Goal: Complete Application Form: Complete application form

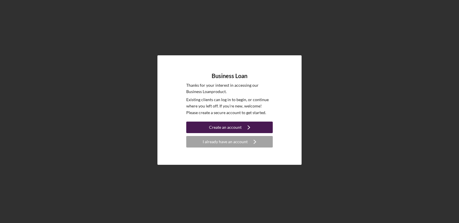
click at [225, 129] on div "Create an account" at bounding box center [225, 128] width 33 height 12
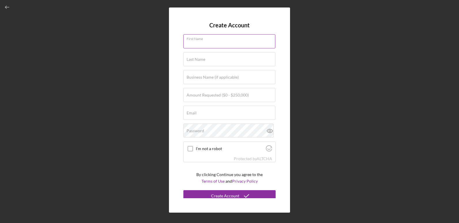
click at [206, 43] on input "First Name" at bounding box center [230, 41] width 92 height 14
type input "[PERSON_NAME]"
type input "White"
type input "0"
type input "[EMAIL_ADDRESS][DOMAIN_NAME]"
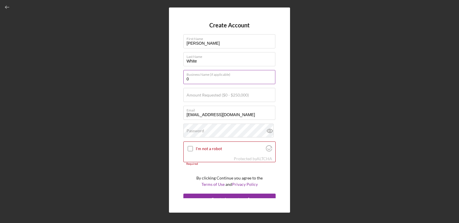
click at [206, 77] on input "0" at bounding box center [230, 77] width 92 height 14
type input "Front Page 1243"
click at [208, 96] on label "Amount Requested ($0 - $250,000)" at bounding box center [218, 95] width 62 height 5
click at [208, 96] on input "Amount Requested ($0 - $250,000)" at bounding box center [230, 95] width 92 height 14
type input "$100,000"
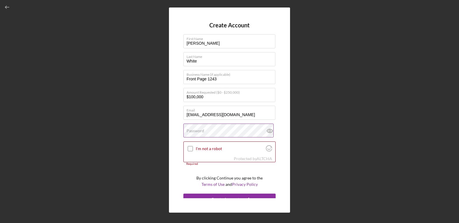
click at [203, 133] on label "Password" at bounding box center [196, 131] width 18 height 5
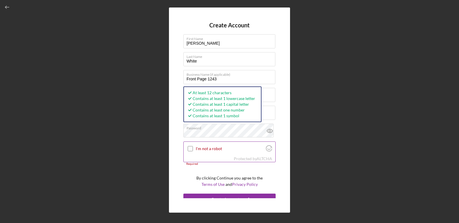
click at [191, 151] on input "I'm not a robot" at bounding box center [190, 148] width 5 height 5
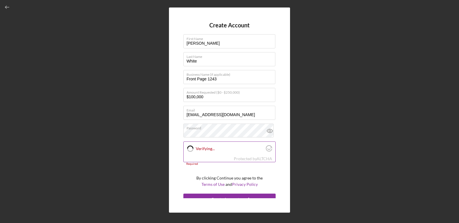
checkbox input "true"
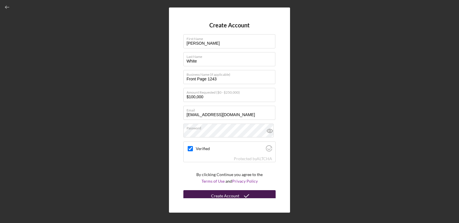
click at [244, 196] on icon "submit" at bounding box center [247, 196] width 14 height 14
click at [1, 10] on icon "button" at bounding box center [7, 7] width 13 height 13
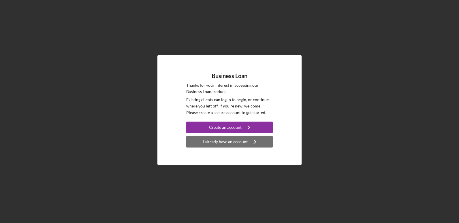
click at [243, 146] on div "I already have an account" at bounding box center [225, 142] width 45 height 12
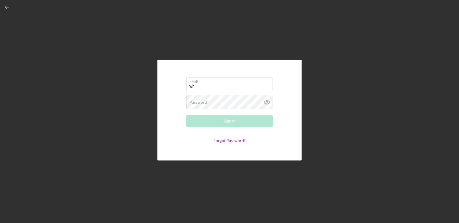
type input "[EMAIL_ADDRESS][DOMAIN_NAME]"
click at [230, 143] on link "Forgot Password?" at bounding box center [230, 140] width 32 height 5
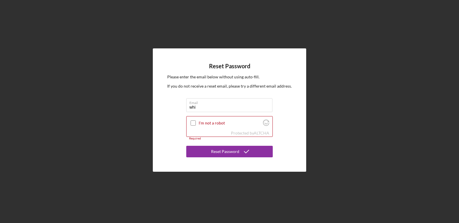
type input "[EMAIL_ADDRESS][DOMAIN_NAME]"
click at [191, 126] on input "I'm not a robot" at bounding box center [193, 123] width 5 height 5
checkbox input "true"
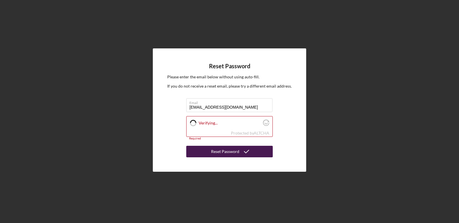
click at [236, 152] on div "Reset Password" at bounding box center [225, 152] width 28 height 12
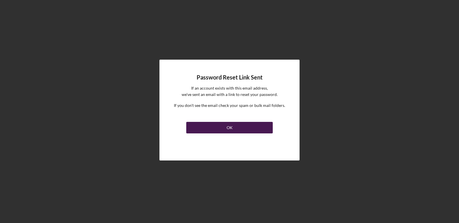
click at [238, 129] on button "OK" at bounding box center [229, 128] width 87 height 12
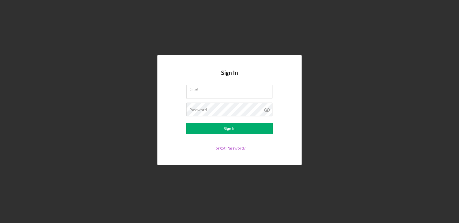
click at [233, 149] on link "Forgot Password?" at bounding box center [230, 148] width 32 height 5
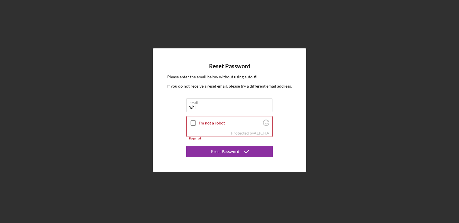
type input "[EMAIL_ADDRESS][DOMAIN_NAME]"
click at [193, 125] on input "I'm not a robot" at bounding box center [193, 123] width 5 height 5
checkbox input "true"
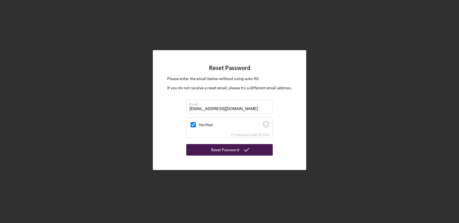
click at [238, 151] on div "Reset Password" at bounding box center [225, 150] width 28 height 12
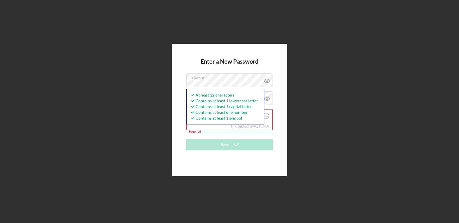
click at [281, 109] on div "Enter a New Password Password At least 12 characters Contains at least 1 lowerc…" at bounding box center [229, 110] width 115 height 133
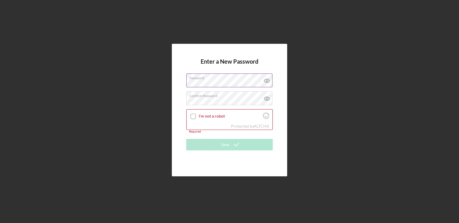
click at [270, 81] on icon at bounding box center [266, 81] width 5 height 4
click at [268, 102] on icon at bounding box center [267, 98] width 14 height 14
click at [194, 117] on input "I'm not a robot" at bounding box center [193, 116] width 5 height 5
checkbox input "true"
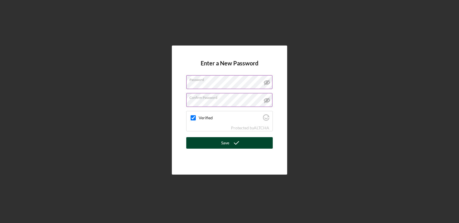
click at [251, 146] on button "Save" at bounding box center [229, 143] width 87 height 12
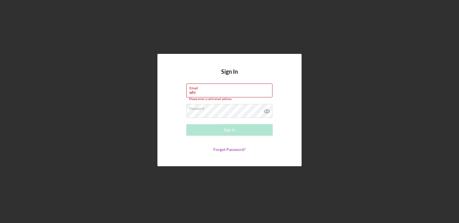
type input "[EMAIL_ADDRESS][DOMAIN_NAME]"
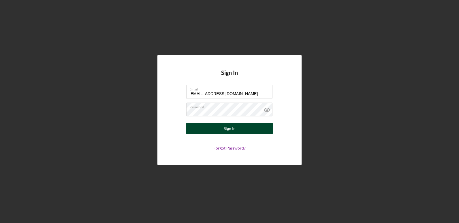
click at [242, 131] on button "Sign In" at bounding box center [229, 129] width 87 height 12
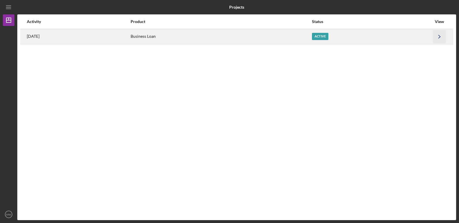
click at [442, 37] on icon "Icon/Navigate" at bounding box center [440, 36] width 13 height 13
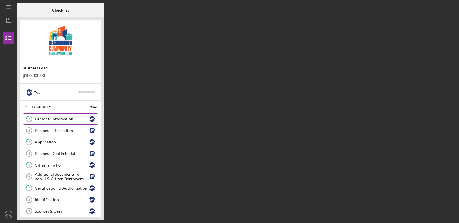
click at [58, 119] on div "Personal Information" at bounding box center [62, 119] width 54 height 5
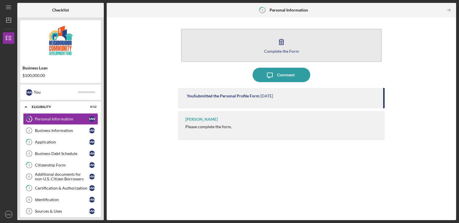
click at [280, 44] on icon "button" at bounding box center [282, 41] width 4 height 5
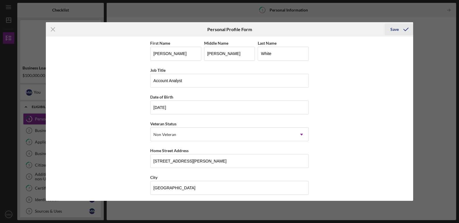
click at [395, 30] on div "Save" at bounding box center [395, 30] width 8 height 12
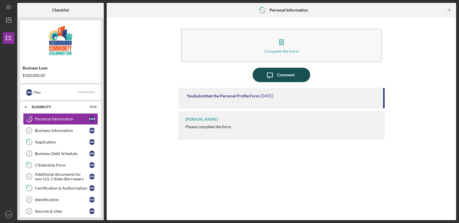
click at [281, 74] on div "Comment" at bounding box center [286, 75] width 18 height 14
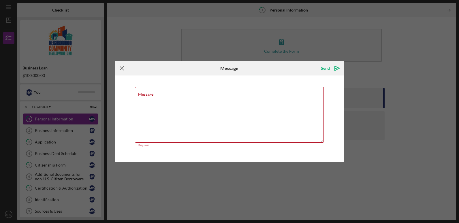
click at [122, 70] on icon "Icon/Menu Close" at bounding box center [122, 68] width 14 height 14
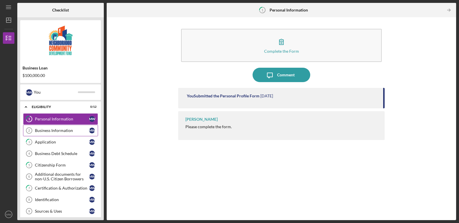
click at [64, 128] on div "Business Information" at bounding box center [62, 130] width 54 height 5
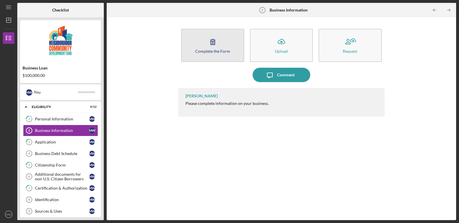
click at [214, 42] on icon "button" at bounding box center [213, 42] width 14 height 14
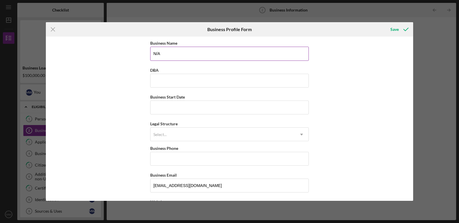
click at [203, 48] on input "N/A" at bounding box center [229, 54] width 159 height 14
type input "N"
type input "Front Page 1243"
click at [194, 110] on input "Business Start Date" at bounding box center [229, 108] width 159 height 14
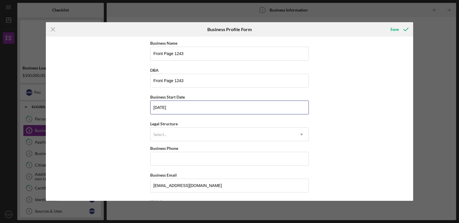
type input "10/01/2025"
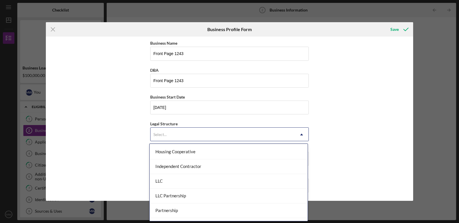
scroll to position [75, 0]
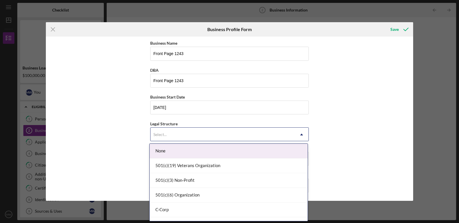
drag, startPoint x: 162, startPoint y: 180, endPoint x: 154, endPoint y: 140, distance: 40.8
click at [154, 140] on div "Select..." at bounding box center [223, 134] width 144 height 13
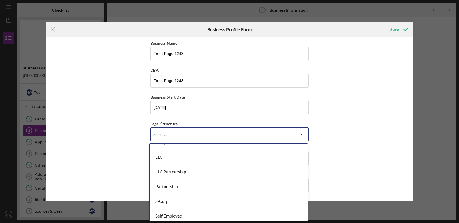
scroll to position [99, 0]
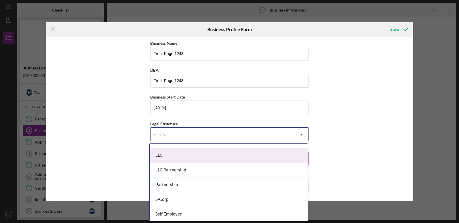
drag, startPoint x: 162, startPoint y: 156, endPoint x: 160, endPoint y: 153, distance: 3.5
click at [160, 153] on div "LLC" at bounding box center [229, 155] width 158 height 15
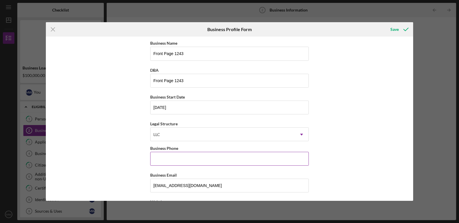
click at [160, 153] on input "Business Phone" at bounding box center [229, 159] width 159 height 14
click at [126, 154] on div "Business Name Front Page 1243 DBA Front Page 1243 Business Start Date 10/01/202…" at bounding box center [230, 119] width 368 height 164
click at [171, 160] on input "Business Phone" at bounding box center [229, 159] width 159 height 14
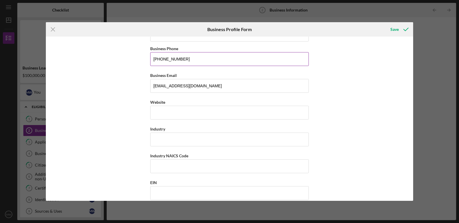
scroll to position [103, 0]
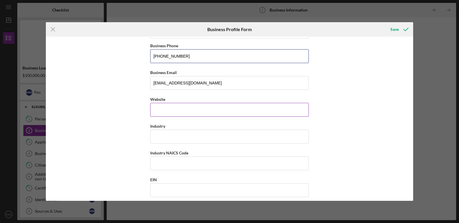
type input "(412) 218-8594"
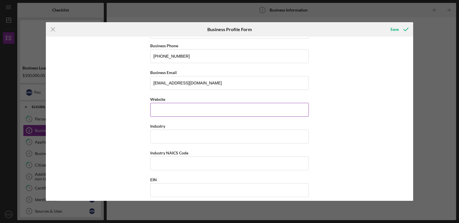
click at [189, 111] on input "Website" at bounding box center [229, 110] width 159 height 14
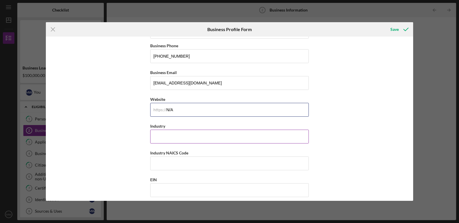
type input "N/A"
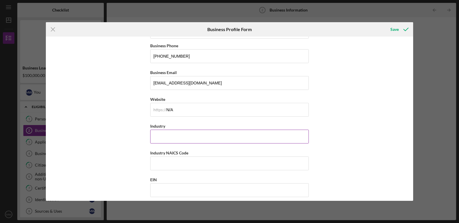
click at [202, 139] on input "Industry" at bounding box center [229, 137] width 159 height 14
paste input "713990"
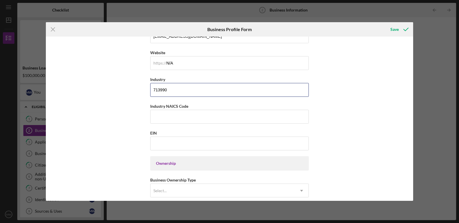
scroll to position [153, 0]
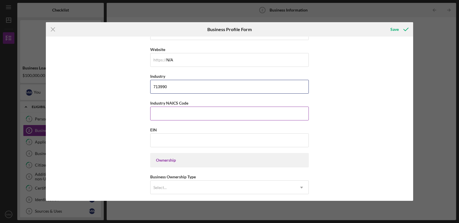
type input "713990"
click at [201, 113] on input "Industry NAICS Code" at bounding box center [229, 114] width 159 height 14
paste input "713990"
type input "713990"
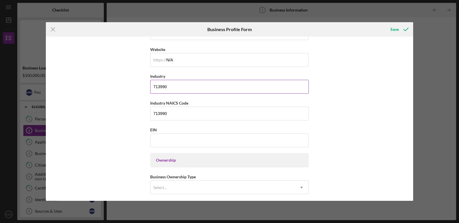
click at [173, 88] on input "713990" at bounding box center [229, 87] width 159 height 14
type input "7"
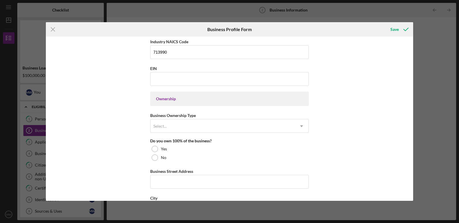
scroll to position [215, 0]
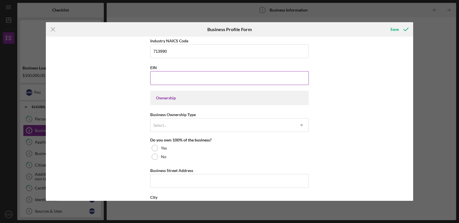
type input "Interactive games and entertainment"
click at [190, 80] on input "EIN" at bounding box center [229, 78] width 159 height 14
click at [301, 127] on icon "Icon/Dropdown Arrow" at bounding box center [302, 126] width 14 height 14
drag, startPoint x: 236, startPoint y: 158, endPoint x: 137, endPoint y: 126, distance: 104.9
click at [137, 126] on div "Business Name Front Page 1243 DBA Front Page 1243 Business Start Date 10/01/202…" at bounding box center [230, 119] width 368 height 164
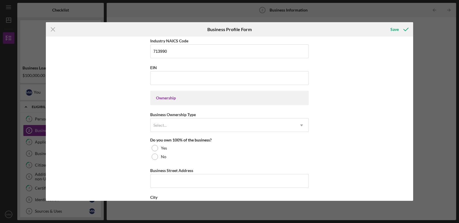
click at [266, 101] on div "Ownership" at bounding box center [229, 98] width 159 height 14
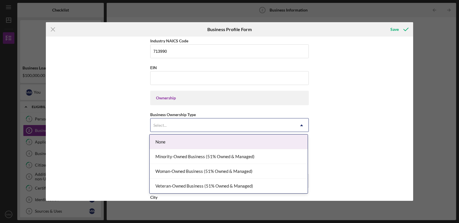
click at [303, 125] on icon "Icon/Dropdown Arrow" at bounding box center [302, 126] width 14 height 14
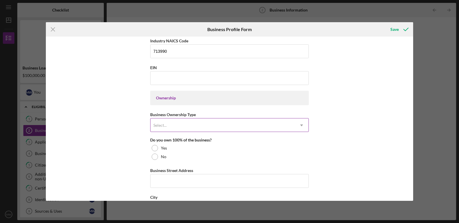
drag, startPoint x: 232, startPoint y: 171, endPoint x: 204, endPoint y: 122, distance: 56.7
click at [204, 122] on div "Select..." at bounding box center [223, 125] width 144 height 13
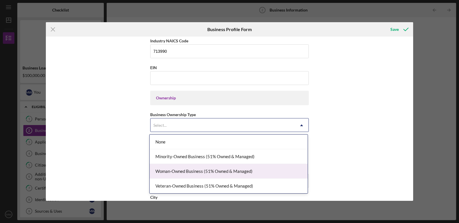
click at [189, 170] on div "Woman-Owned Business (51% Owned & Managed)" at bounding box center [229, 171] width 158 height 15
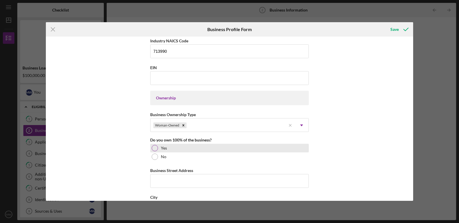
click at [152, 152] on div "Yes" at bounding box center [229, 148] width 159 height 9
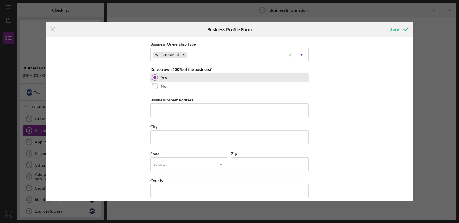
scroll to position [289, 0]
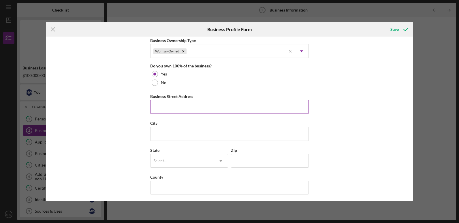
click at [190, 108] on input "Business Street Address" at bounding box center [229, 107] width 159 height 14
type input "1243 page street"
type input "pittsburgh"
type input "15233"
type input "Pennsylvania"
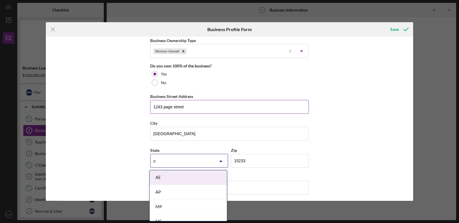
type input "pa"
click at [169, 196] on div "PA" at bounding box center [188, 192] width 77 height 15
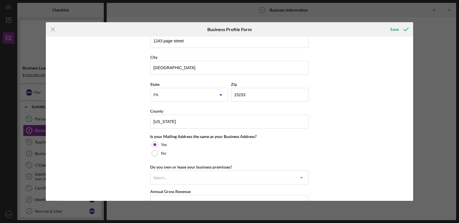
scroll to position [358, 0]
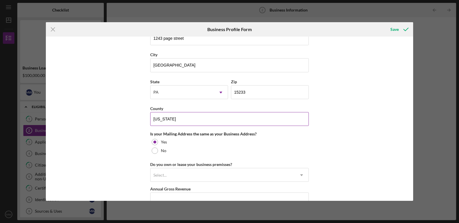
click at [190, 120] on input "Pennsylvania" at bounding box center [229, 119] width 159 height 14
type input "P"
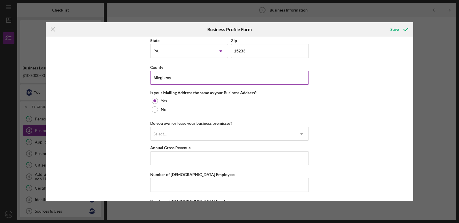
scroll to position [400, 0]
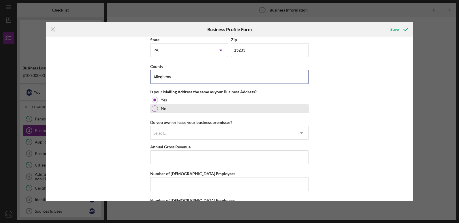
type input "Allegheny"
click at [153, 112] on div at bounding box center [155, 109] width 6 height 6
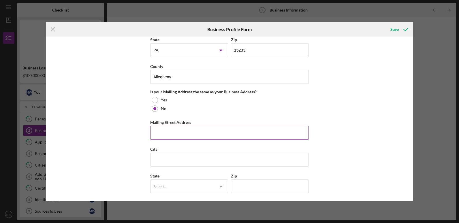
click at [204, 140] on input "Mailing Street Address" at bounding box center [229, 133] width 159 height 14
type input "1529 Cooper Ave, Pittsburgh, PA, 15212"
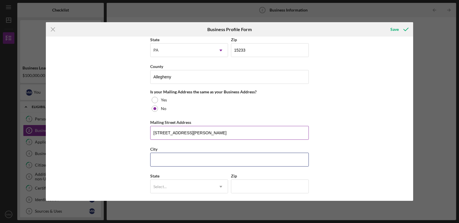
type input "Pittsburgh"
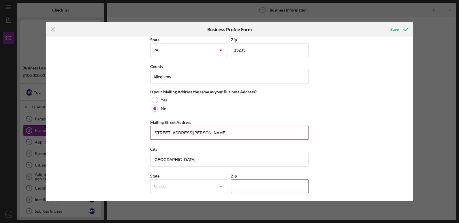
type input "15212"
type input "USA"
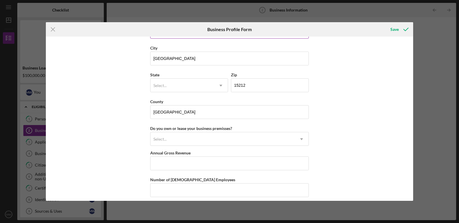
scroll to position [503, 0]
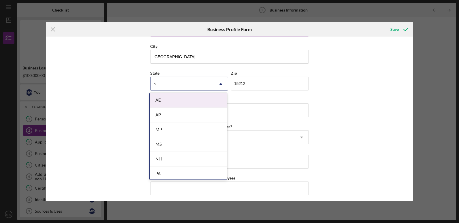
type input "pa"
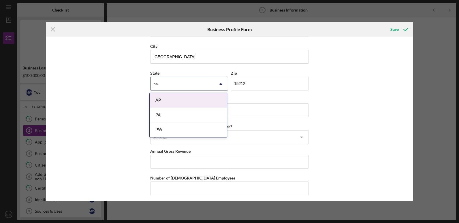
click at [175, 117] on div "PA" at bounding box center [188, 115] width 77 height 15
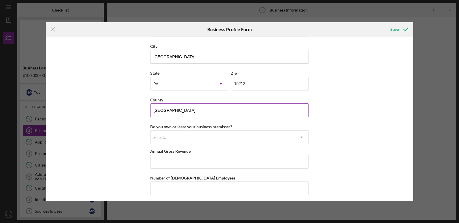
click at [169, 112] on input "USA" at bounding box center [229, 111] width 159 height 14
type input "U"
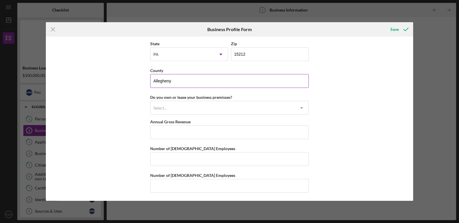
scroll to position [533, 0]
type input "Allegheny"
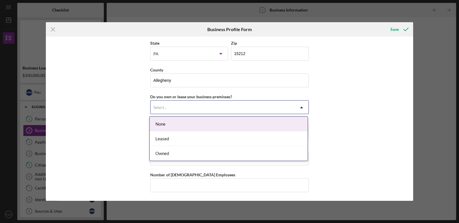
click at [175, 156] on div "Owned" at bounding box center [229, 153] width 158 height 15
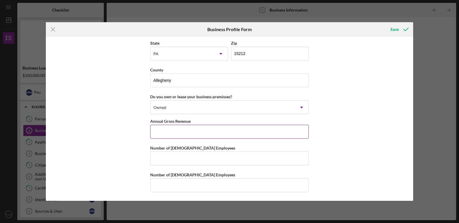
click at [274, 134] on input "Annual Gross Revenue" at bounding box center [229, 132] width 159 height 14
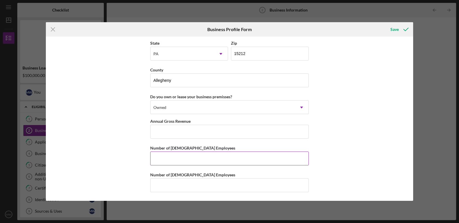
click at [193, 157] on input "Number of Full-Time Employees" at bounding box center [229, 159] width 159 height 14
type input "1"
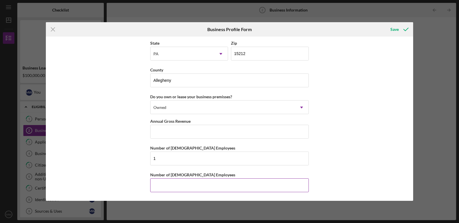
click at [233, 188] on input "Number of Part-Time Employees" at bounding box center [229, 186] width 159 height 14
type input "0"
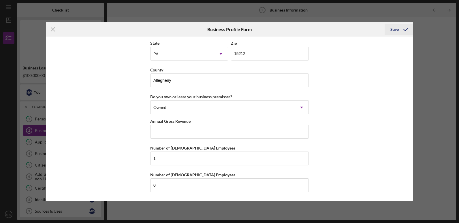
click at [398, 29] on div "Save" at bounding box center [395, 30] width 8 height 12
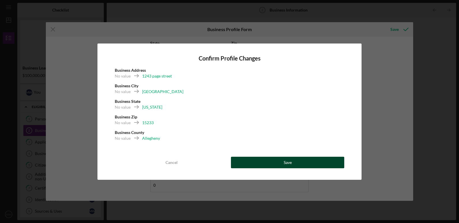
drag, startPoint x: 296, startPoint y: 164, endPoint x: 291, endPoint y: 160, distance: 6.3
click at [291, 160] on div "Save" at bounding box center [288, 163] width 8 height 12
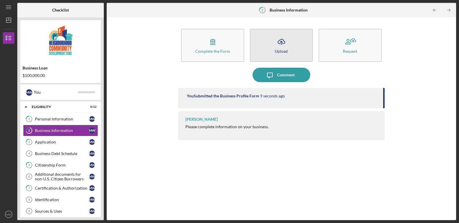
click at [281, 41] on icon "Icon/Upload" at bounding box center [281, 42] width 14 height 14
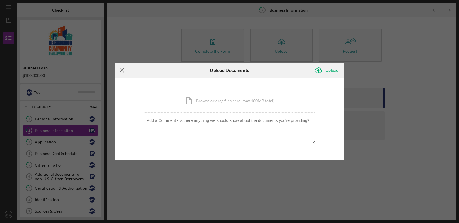
click at [123, 70] on line at bounding box center [122, 71] width 4 height 4
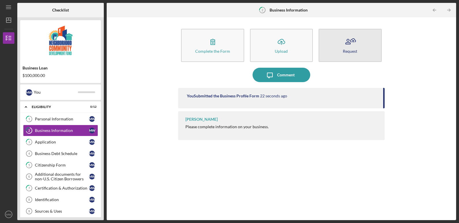
click at [346, 44] on icon "button" at bounding box center [348, 43] width 5 height 1
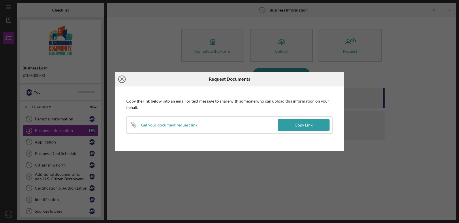
click at [123, 78] on icon "Icon/Close" at bounding box center [122, 79] width 14 height 14
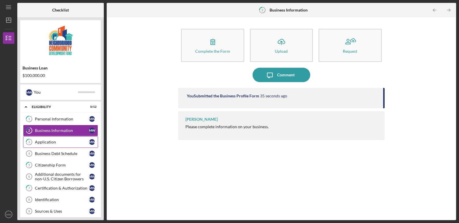
click at [58, 142] on div "Application" at bounding box center [62, 142] width 54 height 5
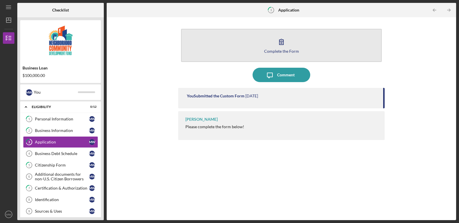
click at [282, 41] on circle "button" at bounding box center [281, 40] width 1 height 1
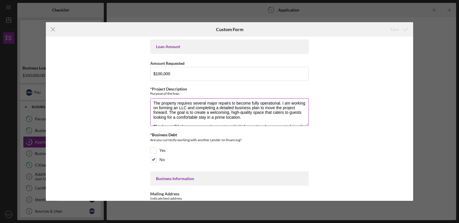
scroll to position [42, 0]
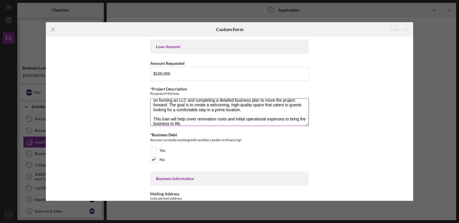
drag, startPoint x: 152, startPoint y: 105, endPoint x: 293, endPoint y: 122, distance: 142.4
click at [293, 122] on textarea "I am in the process of launching a Bed & Breakfast business located at the corn…" at bounding box center [229, 112] width 159 height 28
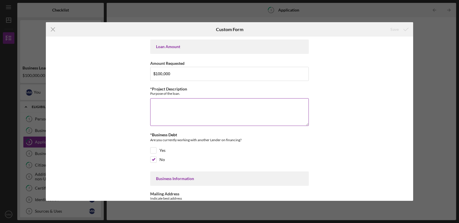
scroll to position [0, 0]
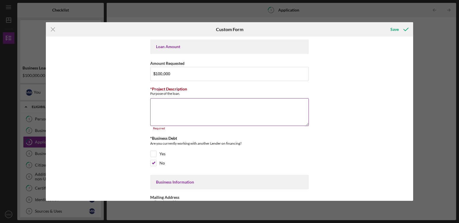
click at [175, 112] on textarea "*Project Description" at bounding box center [229, 112] width 159 height 28
paste textarea "Front Page 1243 is an interactive murder mystery dinner experience in Pittsburg…"
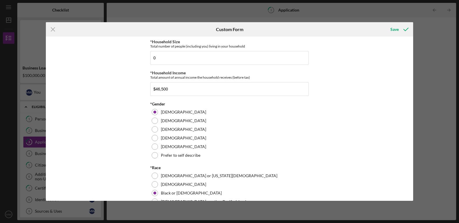
scroll to position [422, 0]
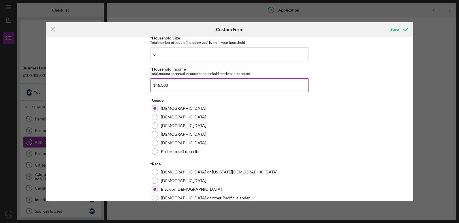
type textarea "Front Page 1243 is an interactive murder mystery dinner experience in Pittsburg…"
click at [182, 92] on input "$46,500" at bounding box center [229, 86] width 159 height 14
type input "$4"
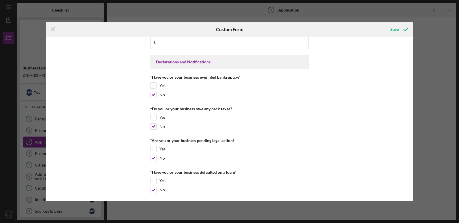
scroll to position [877, 0]
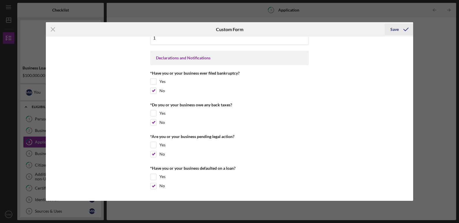
type input "$48,776.00"
click at [399, 31] on icon "submit" at bounding box center [406, 29] width 14 height 14
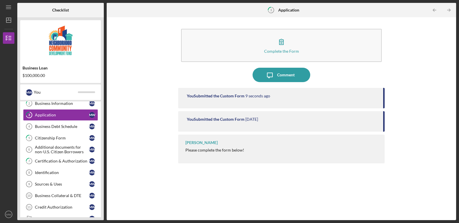
scroll to position [22, 0]
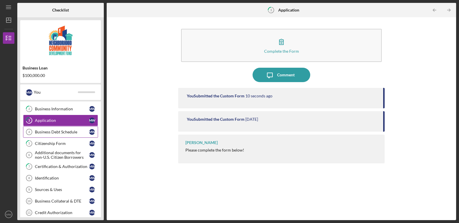
click at [76, 135] on link "Business Debt Schedule 4 Business Debt Schedule M W" at bounding box center [60, 132] width 75 height 12
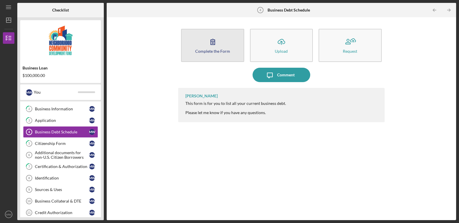
click at [214, 47] on icon "button" at bounding box center [213, 42] width 14 height 14
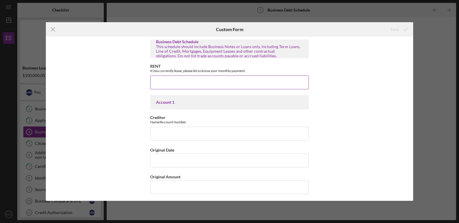
click at [198, 82] on input "RENT" at bounding box center [229, 83] width 159 height 14
click at [179, 81] on input "RENT" at bounding box center [229, 83] width 159 height 14
type input "$0"
click at [194, 134] on input "Creditor" at bounding box center [229, 134] width 159 height 14
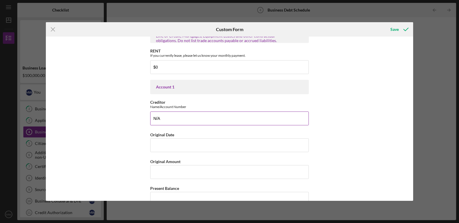
scroll to position [16, 0]
type input "N"
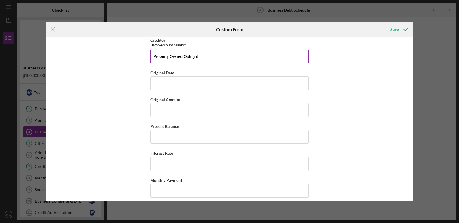
scroll to position [65, 0]
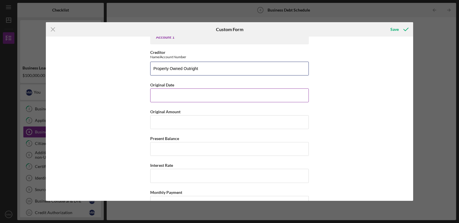
type input "Property Owned Outright"
click at [184, 95] on input "Original Date" at bounding box center [229, 96] width 159 height 14
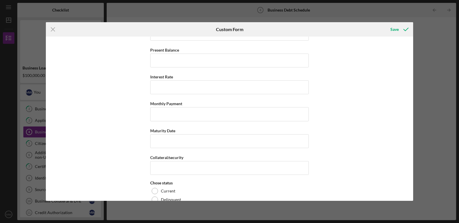
scroll to position [692, 0]
click at [398, 31] on div "Save" at bounding box center [395, 30] width 8 height 12
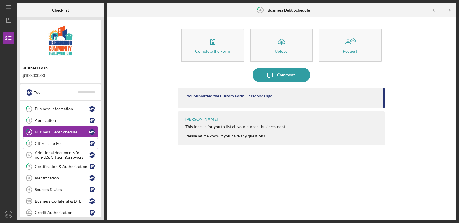
click at [59, 148] on link "5 Citizenship Form M W" at bounding box center [60, 144] width 75 height 12
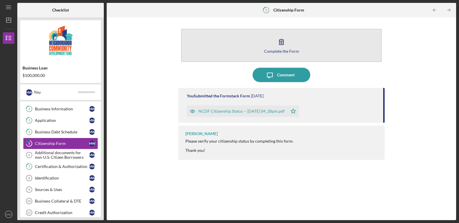
click at [279, 49] on div "Complete the Form" at bounding box center [281, 51] width 35 height 4
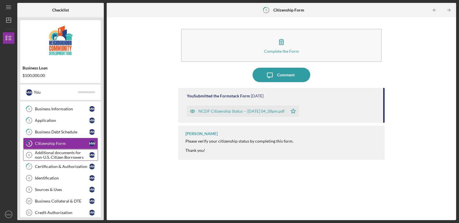
click at [61, 158] on div "Additional documents for non-U.S. Citizen Borrowers" at bounding box center [62, 155] width 54 height 9
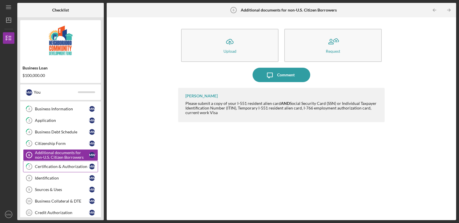
click at [53, 168] on div "Certification & Authorization" at bounding box center [62, 167] width 54 height 5
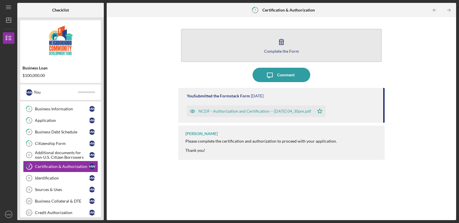
click at [281, 44] on icon "button" at bounding box center [282, 41] width 4 height 5
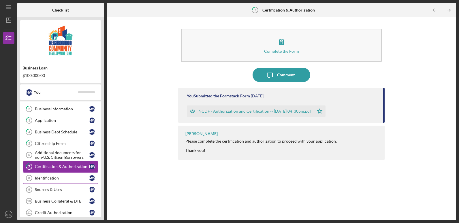
click at [55, 183] on link "Identification 8 Identification M W" at bounding box center [60, 179] width 75 height 12
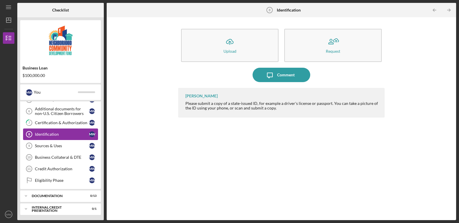
scroll to position [66, 0]
click at [61, 149] on link "Sources & Uses 9 Sources & Uses M W" at bounding box center [60, 146] width 75 height 12
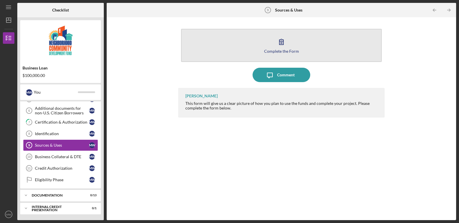
click at [281, 44] on icon "button" at bounding box center [281, 42] width 14 height 14
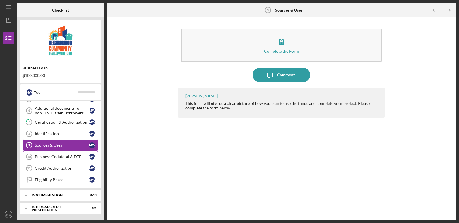
click at [68, 158] on div "Business Collateral & DTE" at bounding box center [62, 157] width 54 height 5
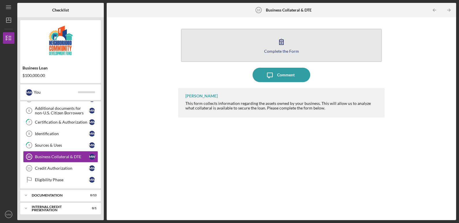
click at [280, 53] on div "Complete the Form" at bounding box center [281, 51] width 35 height 4
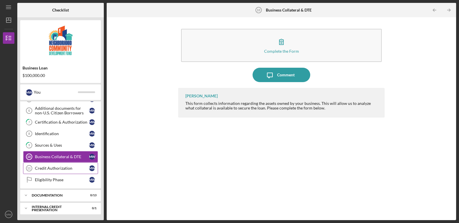
click at [64, 171] on div "Credit Authorization" at bounding box center [62, 168] width 54 height 5
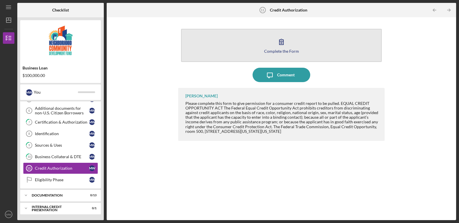
click at [280, 43] on icon "button" at bounding box center [282, 41] width 4 height 5
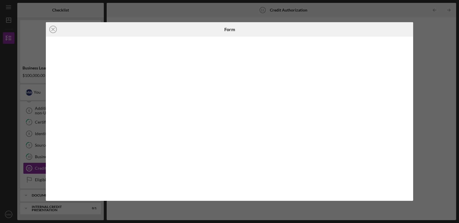
click at [439, 76] on div "Icon/Close Form" at bounding box center [229, 111] width 459 height 223
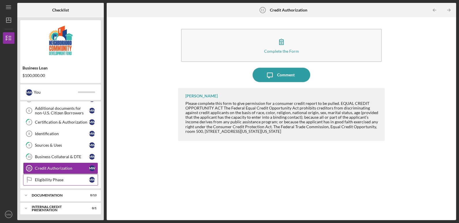
click at [63, 182] on div "Eligibility Phase" at bounding box center [62, 180] width 54 height 5
